Goal: Download file/media

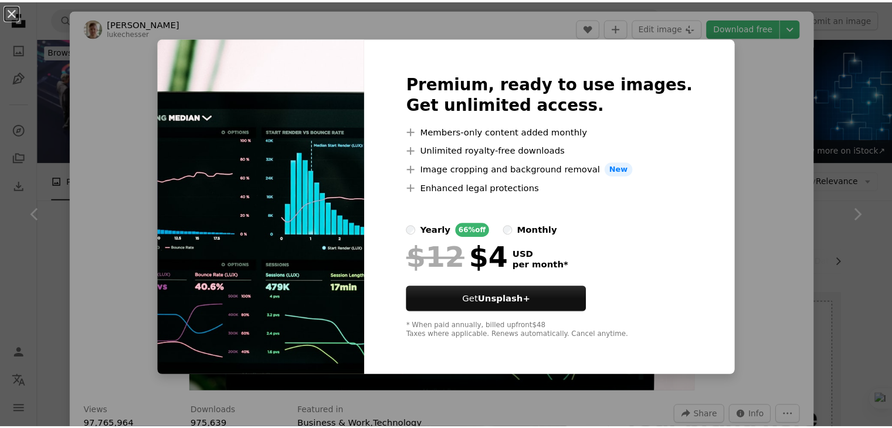
scroll to position [127, 0]
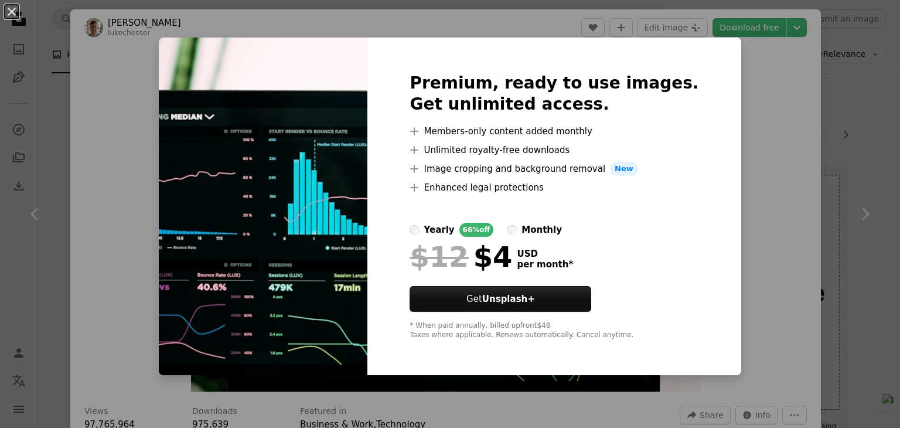
click at [708, 227] on div "Premium, ready to use images. Get unlimited access. A plus sign Members-only co…" at bounding box center [554, 207] width 373 height 338
click at [237, 205] on img at bounding box center [263, 207] width 209 height 338
click at [11, 10] on button "An X shape" at bounding box center [12, 12] width 14 height 14
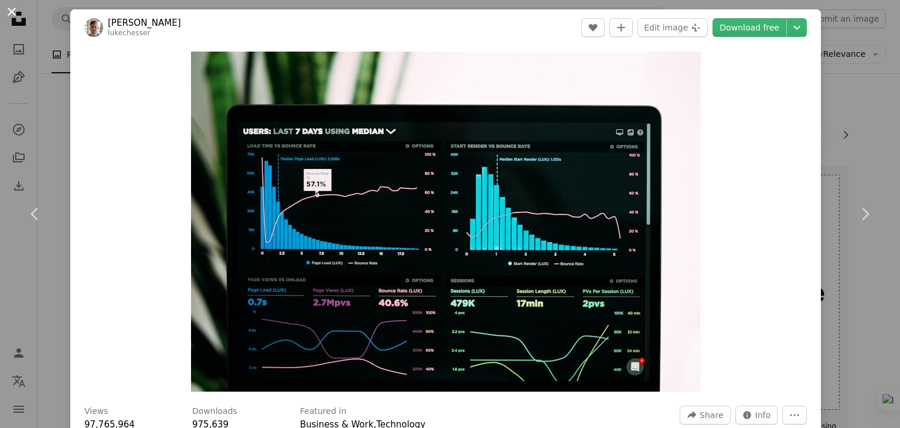
click at [11, 10] on button "An X shape" at bounding box center [12, 12] width 14 height 14
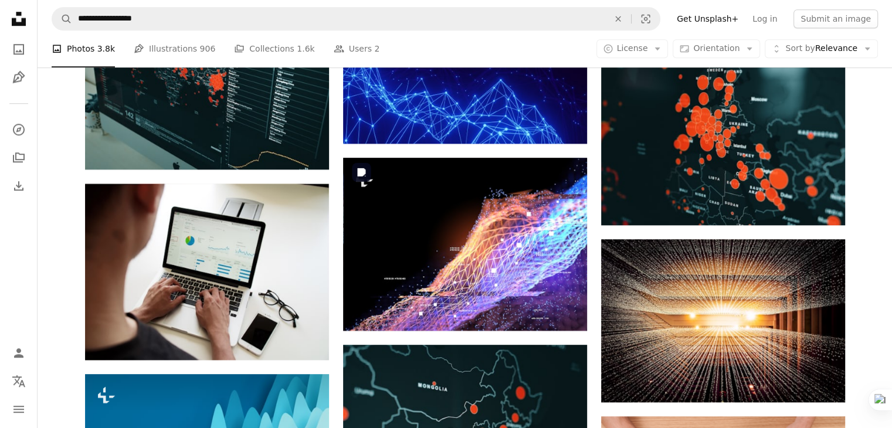
scroll to position [1007, 0]
